Goal: Information Seeking & Learning: Learn about a topic

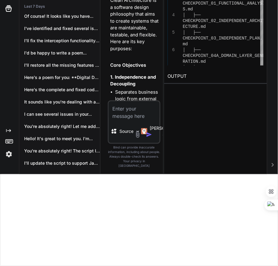
scroll to position [66317, 0]
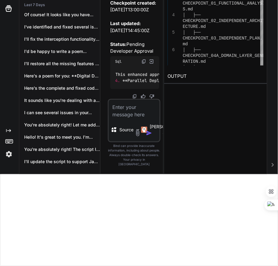
type textarea "# READ-ONLY reference └── [original codebase - for reference only]"
type textarea "x"
type textarea "│ ├── DEPLOYMENT_STRATEGY.md │ ├── DATA_MIGRATION_GUIDE.md │ ├── CUTOVER_PLAN.m…"
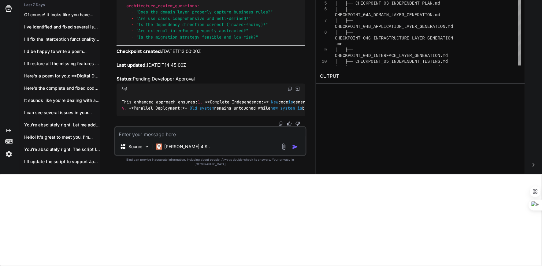
type textarea "x"
type textarea "│ └── ROLLBACK_PROCEDURES.md └── old-system-reference/ # READ-ONLY reference └─…"
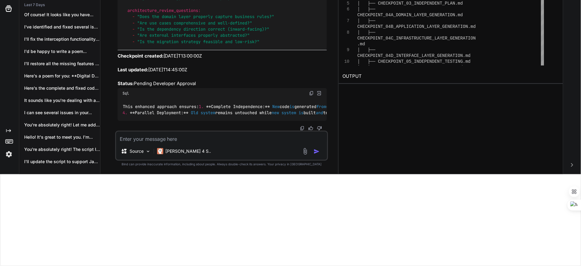
type textarea "x"
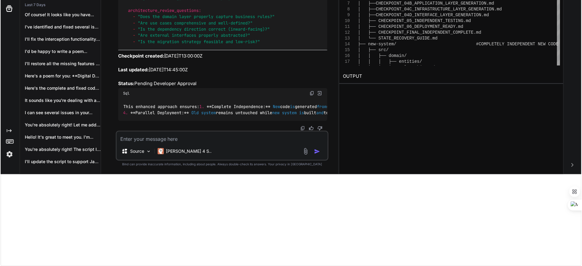
scroll to position [39065, 0]
click at [196, 138] on textarea at bounding box center [222, 137] width 212 height 11
type textarea "u"
type textarea "x"
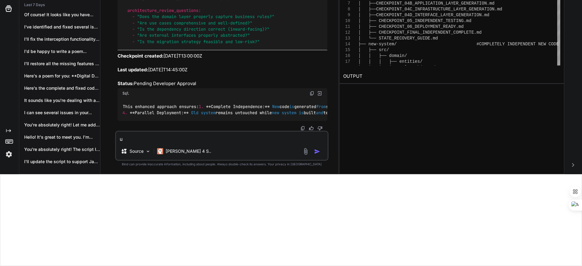
type textarea "up"
type textarea "x"
type textarea "upd"
type textarea "x"
type textarea "upda"
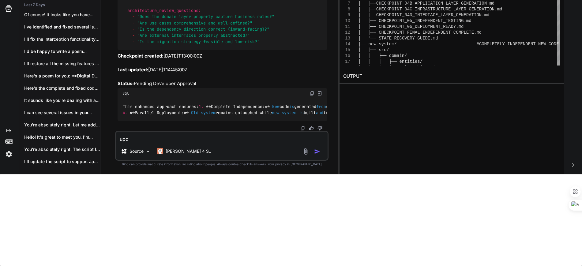
type textarea "x"
type textarea "updat"
type textarea "x"
type textarea "update"
type textarea "x"
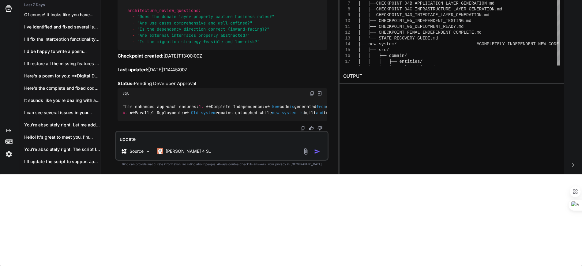
type textarea "update"
type textarea "x"
type textarea "update t"
type textarea "x"
type textarea "update to"
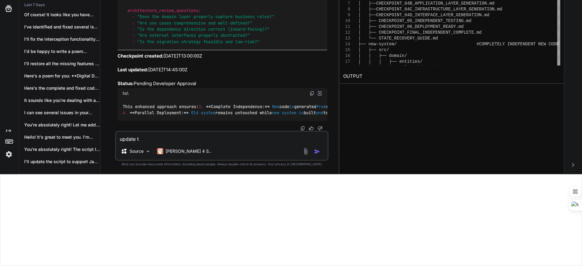
type textarea "x"
type textarea "update to"
type textarea "x"
type textarea "update to i"
type textarea "x"
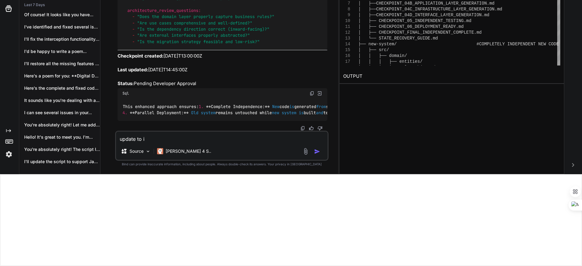
type textarea "update to in"
type textarea "x"
type textarea "update to ins"
type textarea "x"
type textarea "update to inst"
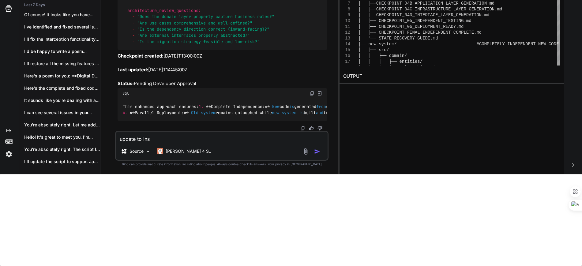
type textarea "x"
type textarea "update to instr"
type textarea "x"
type textarea "update to instru"
type textarea "x"
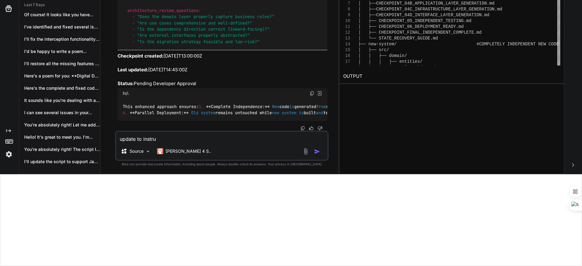
type textarea "update to instruc"
type textarea "x"
type textarea "update to instrucu"
type textarea "x"
type textarea "update to instrucut"
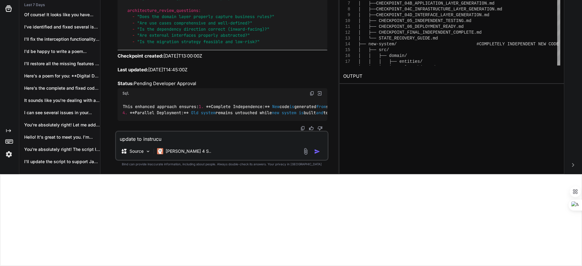
type textarea "x"
type textarea "update to instrucutr"
type textarea "x"
type textarea "update to instrucutre"
type textarea "x"
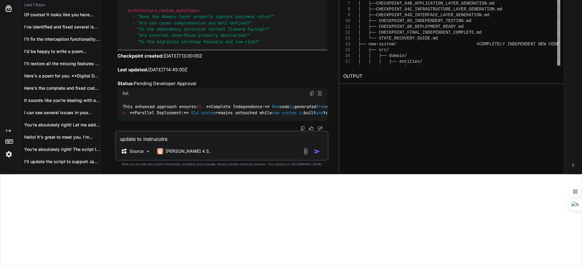
type textarea "update to instrucutre"
type textarea "x"
type textarea "update to instrucutre t"
type textarea "x"
type textarea "update to instrucutre"
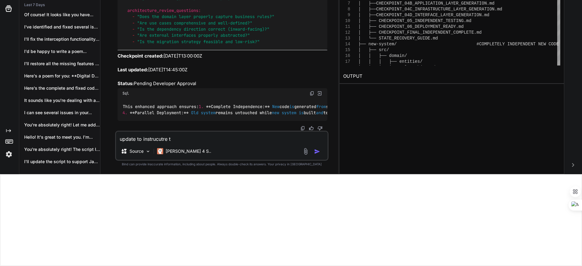
type textarea "x"
type textarea "update to instrucutre"
type textarea "x"
type textarea "update to instrucutr"
type textarea "x"
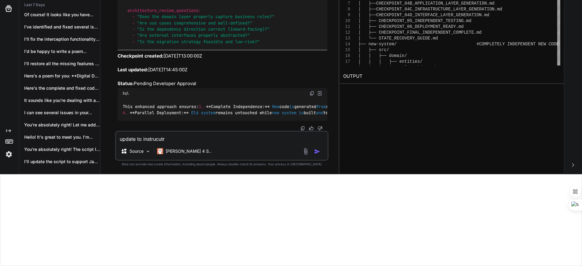
type textarea "update to instrucut"
type textarea "x"
type textarea "update to instrucu"
type textarea "x"
type textarea "update to instruc"
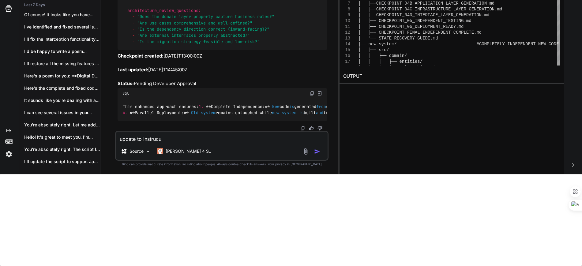
type textarea "x"
type textarea "update to instru"
type textarea "x"
type textarea "update to instr"
type textarea "x"
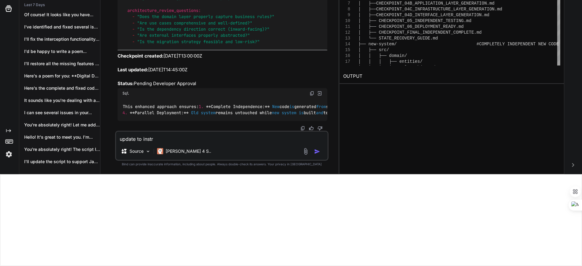
type textarea "update to instru"
type textarea "x"
type textarea "update to instruc"
type textarea "x"
type textarea "update to instruct"
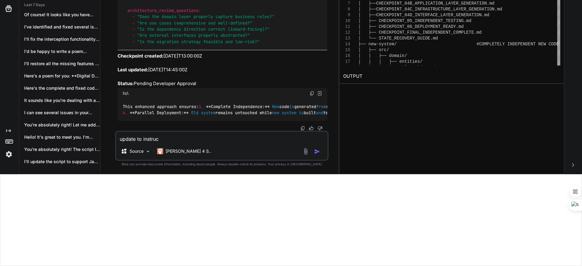
type textarea "x"
type textarea "update to instruct"
type textarea "x"
type textarea "update to instruct t"
type textarea "x"
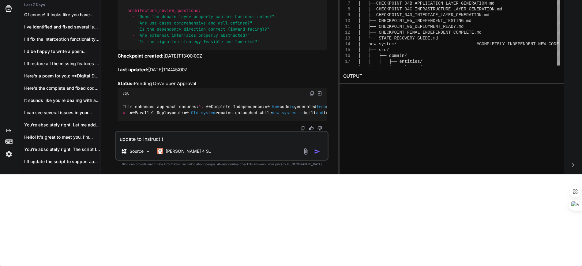
type textarea "update to instruct to"
type textarea "x"
type textarea "update to instruct to"
type textarea "x"
type textarea "update to instruct to u"
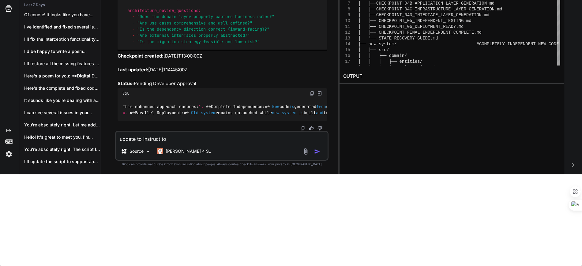
type textarea "x"
type textarea "update to instruct to us"
type textarea "x"
type textarea "update to instruct to use"
type textarea "x"
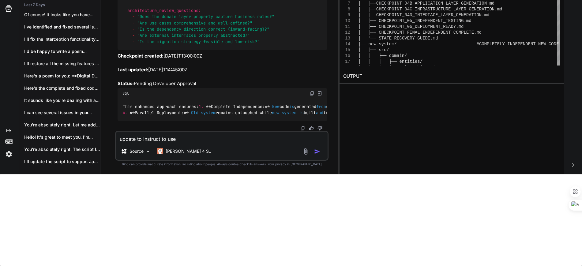
type textarea "update to instruct to use"
type textarea "x"
type textarea "update to instruct to use m"
type textarea "x"
type textarea "update to instruct to use mo"
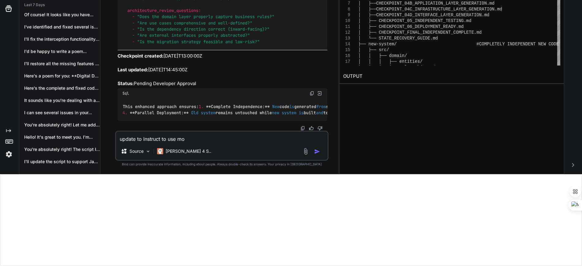
type textarea "x"
type textarea "update to instruct to use mod"
type textarea "x"
type textarea "update to instruct to use modu"
type textarea "x"
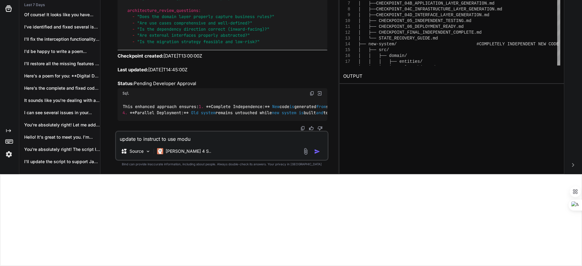
type textarea "update to instruct to use modul"
type textarea "x"
type textarea "update to instruct to use modula"
type textarea "x"
type textarea "update to instruct to use modular"
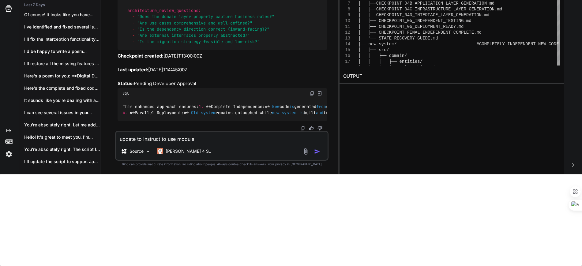
type textarea "x"
type textarea "update to instruct to use modular"
type textarea "x"
type textarea "update to instruct to use modular d"
type textarea "x"
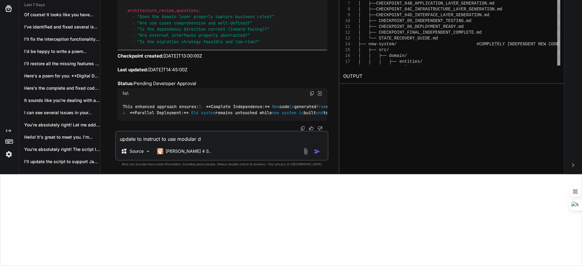
type textarea "update to instruct to use modular de"
type textarea "x"
type textarea "update to instruct to use modular des"
type textarea "x"
type textarea "update to instruct to use modular desi"
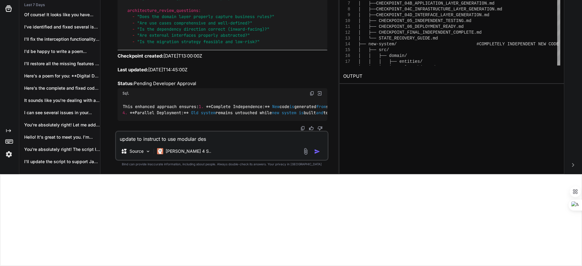
type textarea "x"
type textarea "update to instruct to use modular desig"
type textarea "x"
type textarea "update to instruct to use modular design"
type textarea "x"
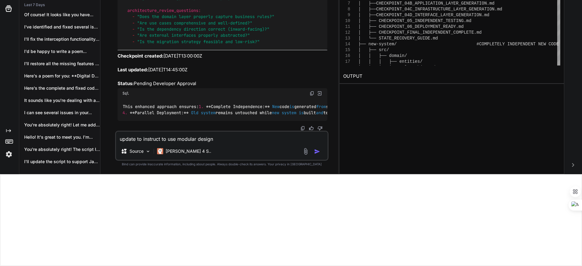
type textarea "update to instruct to use modular design"
type textarea "x"
type textarea "update to instruct to use modular design a"
type textarea "x"
type textarea "update to instruct to use modular design an"
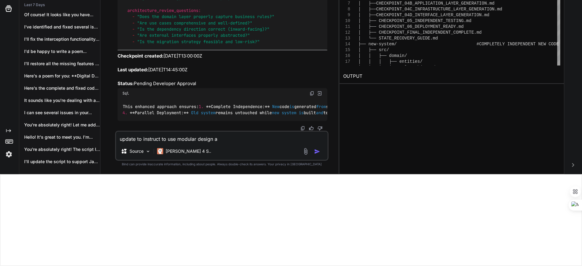
type textarea "x"
type textarea "update to instruct to use modular design and"
type textarea "x"
type textarea "update to instruct to use modular design and"
type textarea "x"
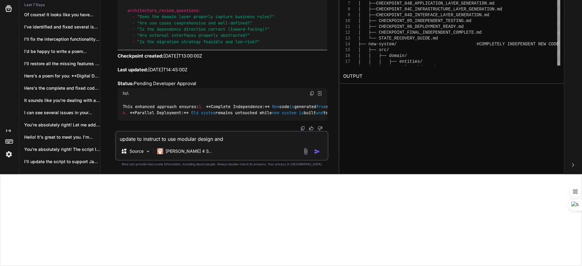
type textarea "update to instruct to use modular design and p"
type textarea "x"
type textarea "update to instruct to use modular design and pr"
type textarea "x"
type textarea "update to instruct to use modular design and pro"
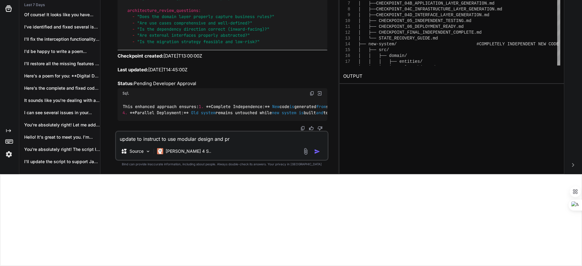
type textarea "x"
type textarea "update to instruct to use modular design and prog"
type textarea "x"
type textarea "update to instruct to use modular design and progr"
type textarea "x"
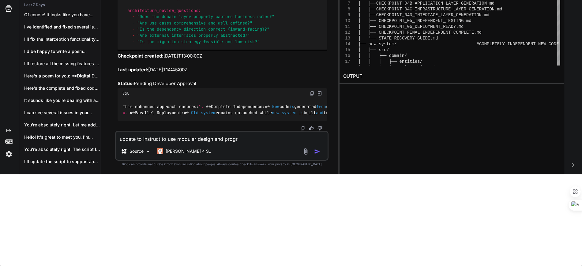
type textarea "update to instruct to use modular design and progra"
type textarea "x"
type textarea "update to instruct to use modular design and program"
type textarea "x"
type textarea "update to instruct to use modular design and programm"
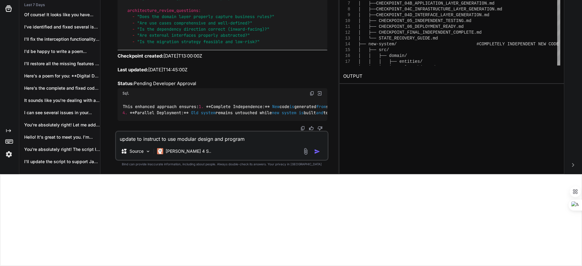
type textarea "x"
type textarea "update to instruct to use modular design and programmi"
type textarea "x"
type textarea "update to instruct to use modular design and programmin"
type textarea "x"
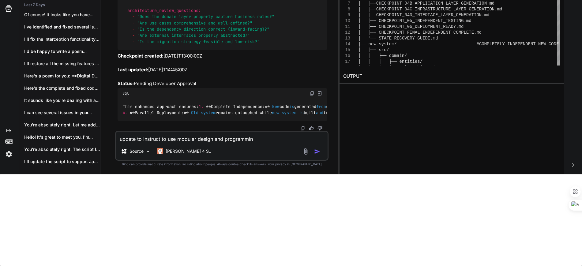
type textarea "update to instruct to use modular design and programming"
type textarea "x"
type textarea "update to instruct to use modular design and programming"
type textarea "x"
type textarea "update to instruct to use modular design and programming a"
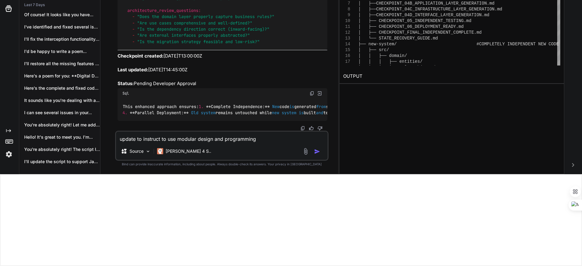
type textarea "x"
type textarea "update to instruct to use modular design and programming an"
type textarea "x"
type textarea "update to instruct to use modular design and programming and"
type textarea "x"
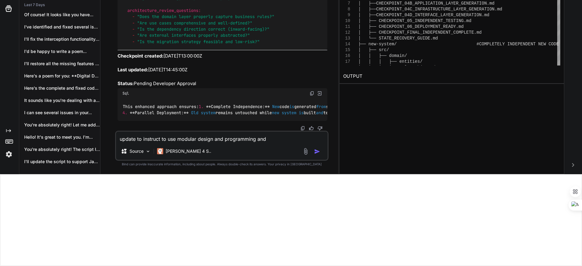
type textarea "update to instruct to use modular design and programming and"
type textarea "x"
type textarea "update to instruct to use modular design and programming and d"
type textarea "x"
type textarea "update to instruct to use modular design and programming and de"
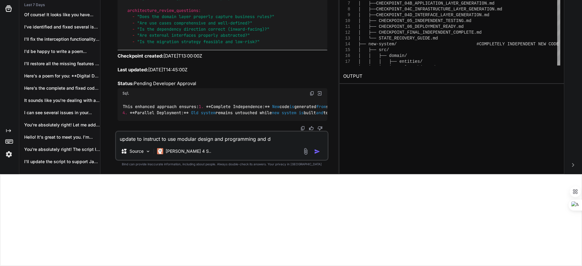
type textarea "x"
type textarea "update to instruct to use modular design and programming and d"
type textarea "x"
type textarea "update to instruct to use modular design and programming and de"
type textarea "x"
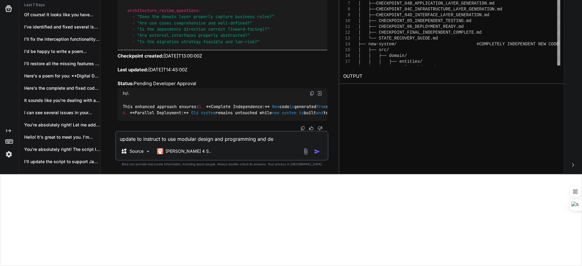
type textarea "update to instruct to use modular design and programming and dep"
type textarea "x"
type textarea "update to instruct to use modular design and programming and depe"
type textarea "x"
type textarea "update to instruct to use modular design and programming and dep"
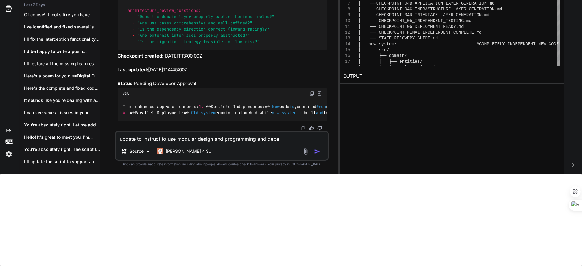
type textarea "x"
type textarea "update to instruct to use modular design and programming and de"
type textarea "x"
type textarea "update to instruct to use modular design and programming and d"
type textarea "x"
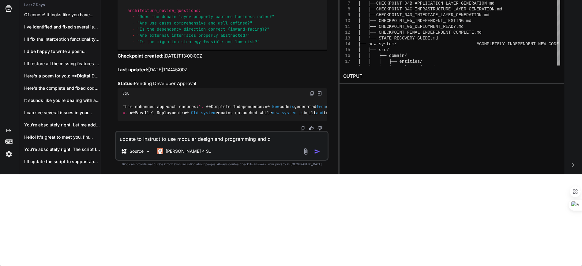
type textarea "update to instruct to use modular design and programming and"
type textarea "x"
type textarea "update to instruct to use modular design and programming and s"
type textarea "x"
type textarea "update to instruct to use modular design and programming and so"
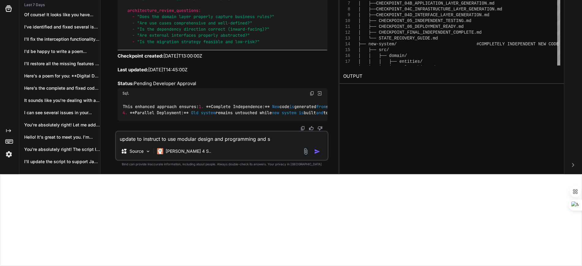
type textarea "x"
type textarea "update to instruct to use modular design and programming and s"
type textarea "x"
type textarea "update to instruct to use modular design and programming and"
type textarea "x"
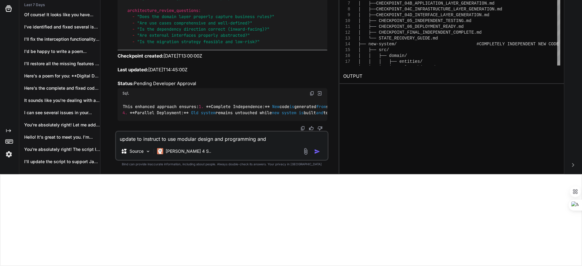
type textarea "update to instruct to use modular design and programming and S"
type textarea "x"
type textarea "update to instruct to use modular design and programming and SO"
type textarea "x"
type textarea "update to instruct to use modular design and programming and SOL"
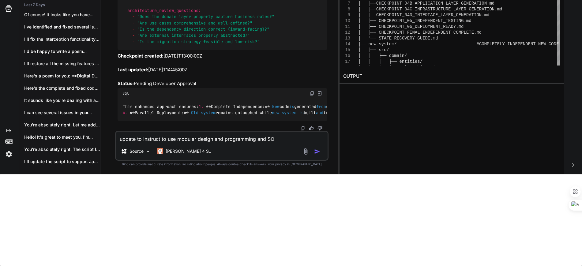
type textarea "x"
type textarea "update to instruct to use modular design and programming and SOLI"
type textarea "x"
type textarea "update to instruct to use modular design and programming and SOLID"
type textarea "x"
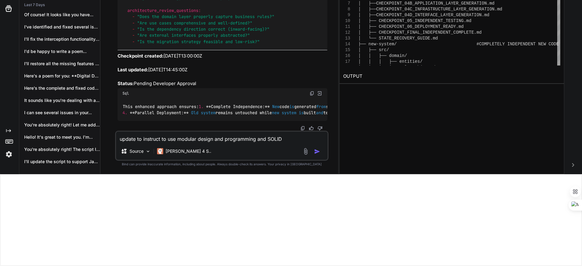
type textarea "update to instruct to use modular design and programming and SOLID"
type textarea "x"
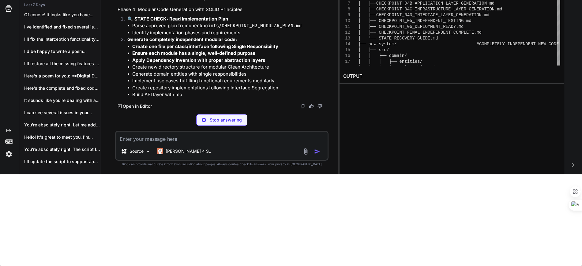
scroll to position [40383, 0]
